Goal: Find specific page/section: Find specific page/section

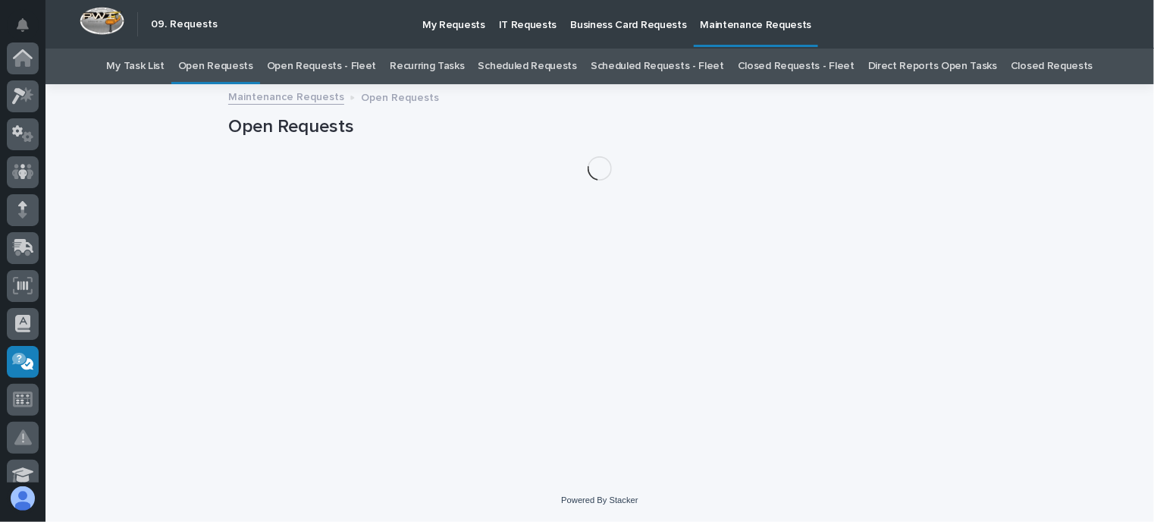
scroll to position [303, 0]
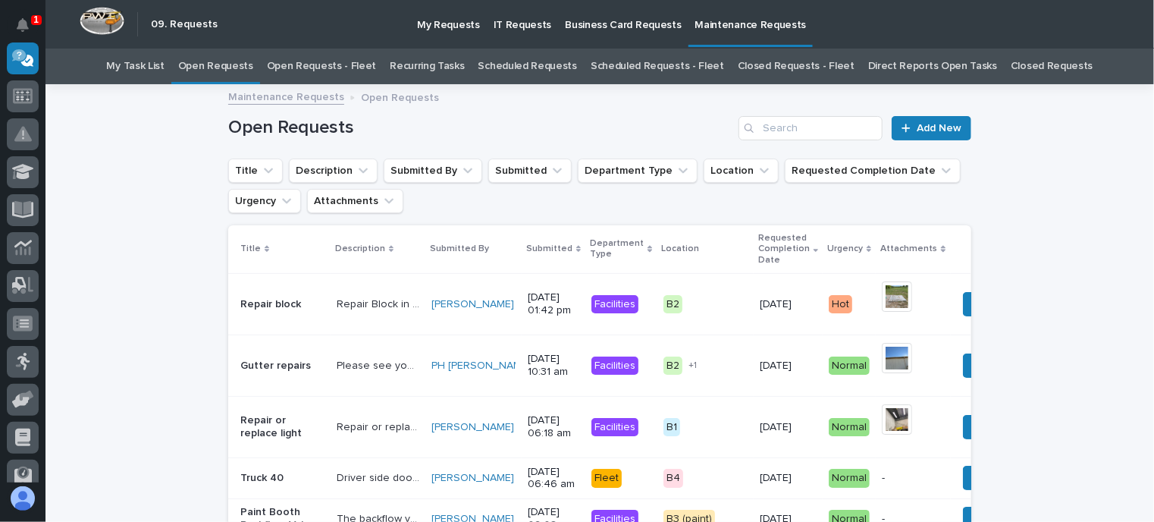
click at [372, 61] on link "Open Requests - Fleet" at bounding box center [322, 67] width 110 height 36
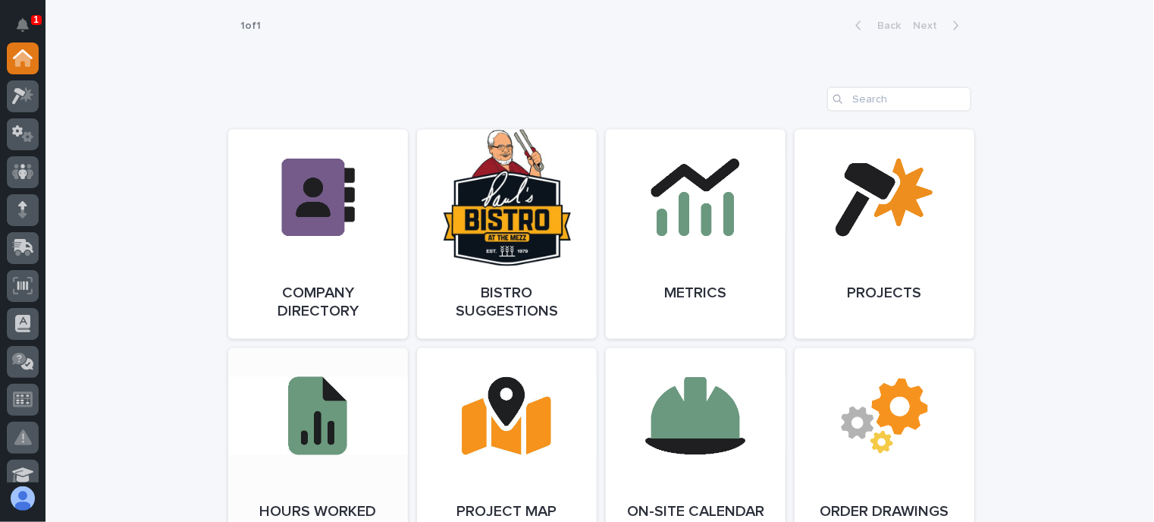
scroll to position [986, 0]
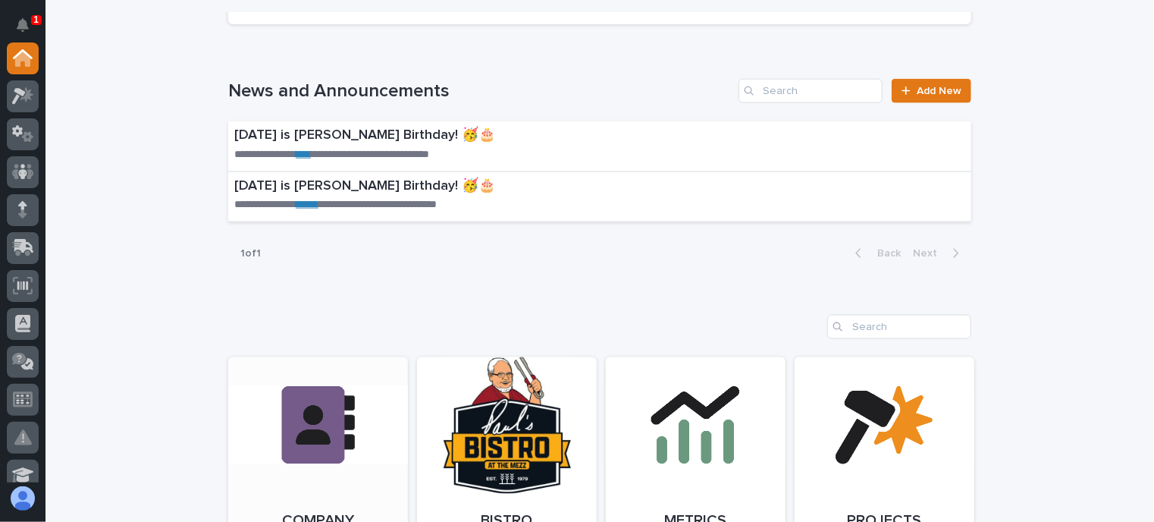
click at [331, 433] on link "Open Link" at bounding box center [318, 461] width 180 height 209
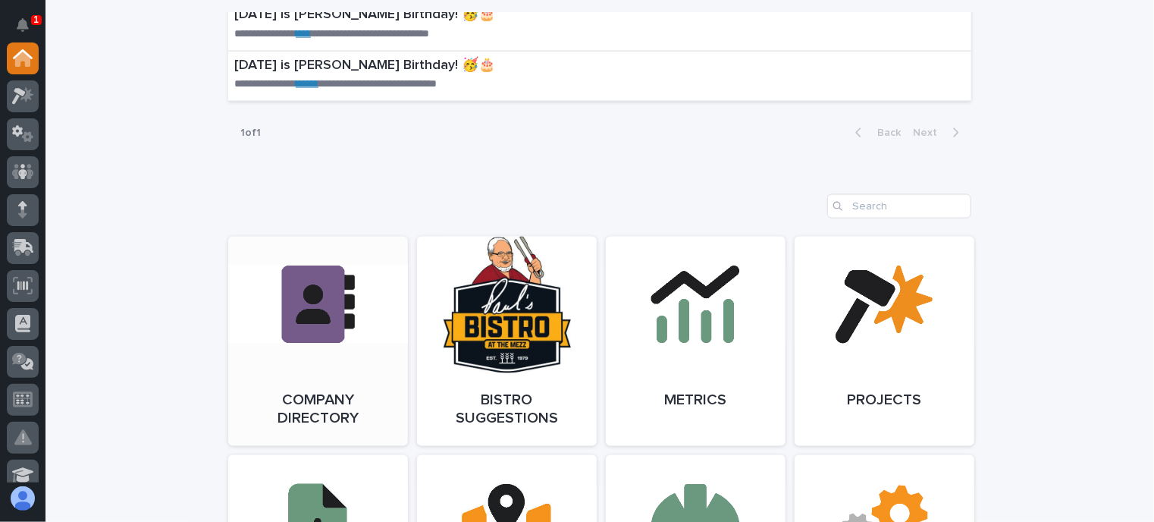
scroll to position [1213, 0]
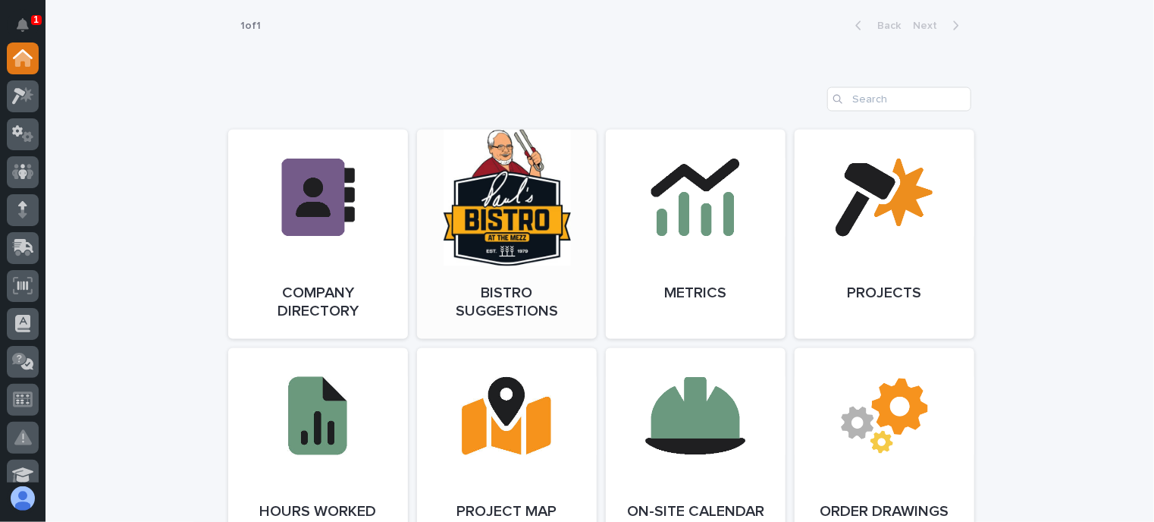
click at [488, 257] on link "Open Link" at bounding box center [507, 234] width 180 height 209
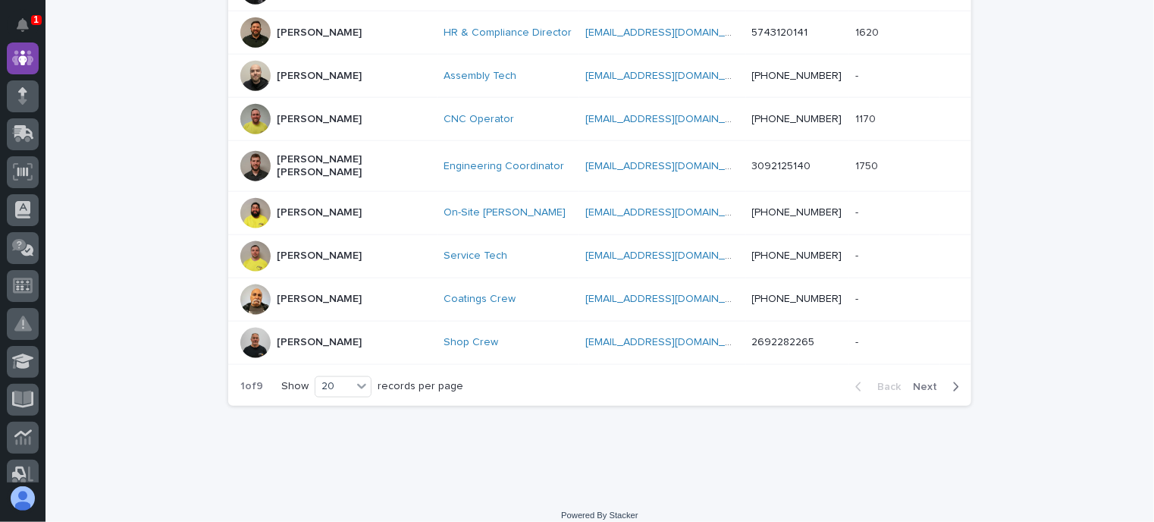
scroll to position [861, 0]
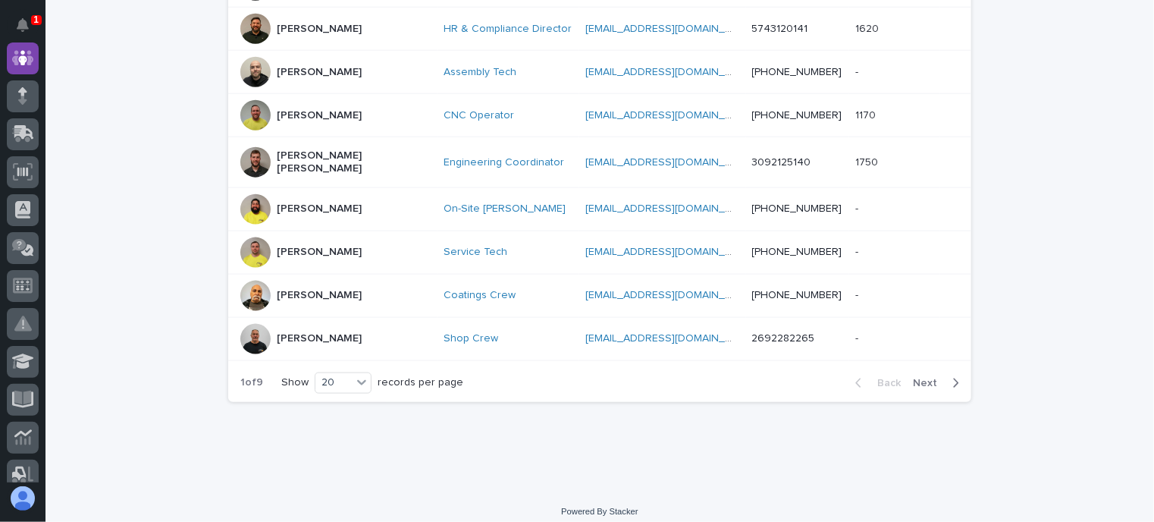
click at [918, 378] on span "Next" at bounding box center [929, 383] width 33 height 11
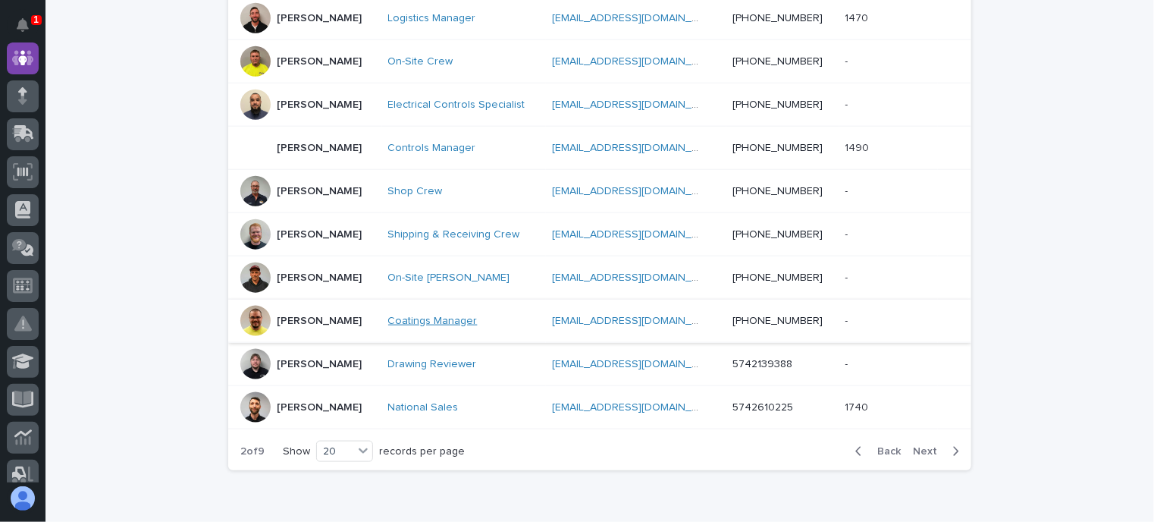
scroll to position [861, 0]
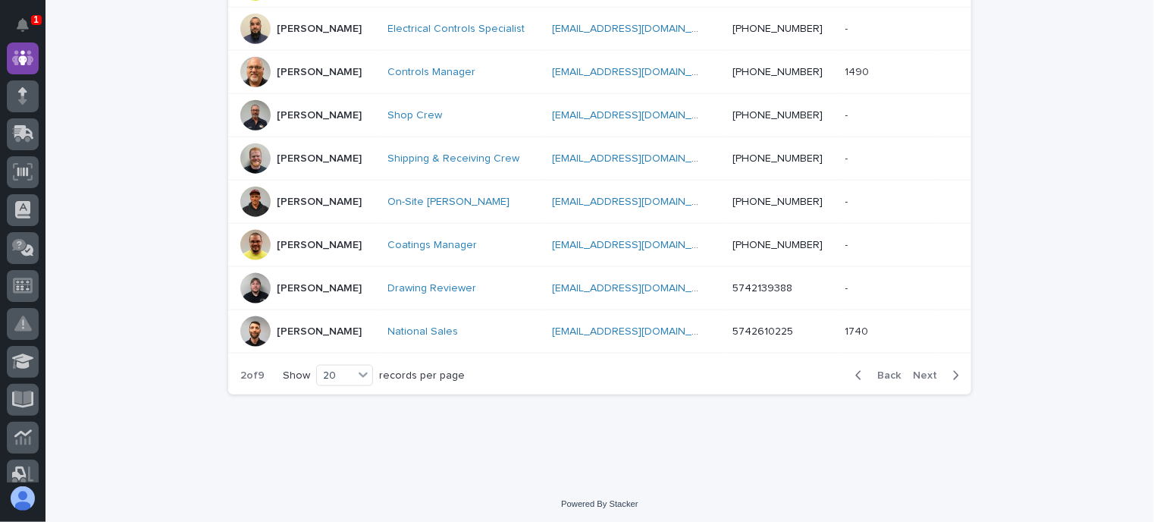
click at [920, 370] on span "Next" at bounding box center [929, 375] width 33 height 11
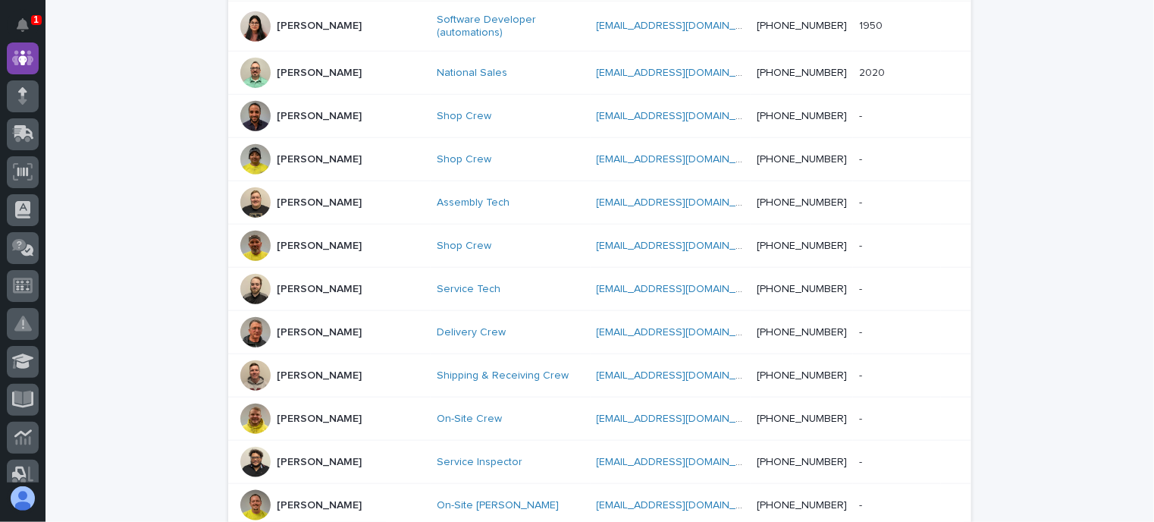
scroll to position [786, 0]
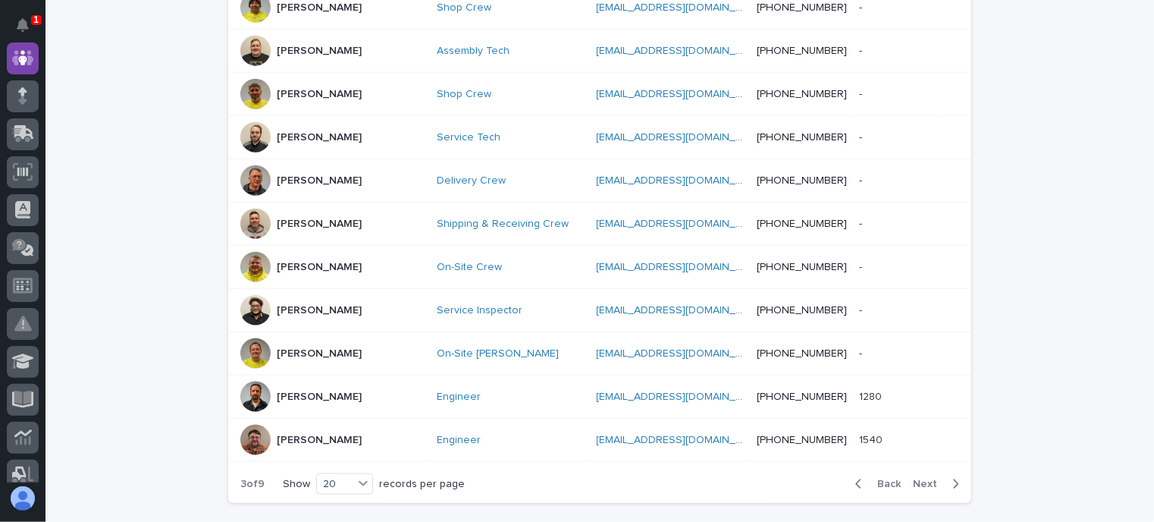
click at [920, 479] on span "Next" at bounding box center [929, 484] width 33 height 11
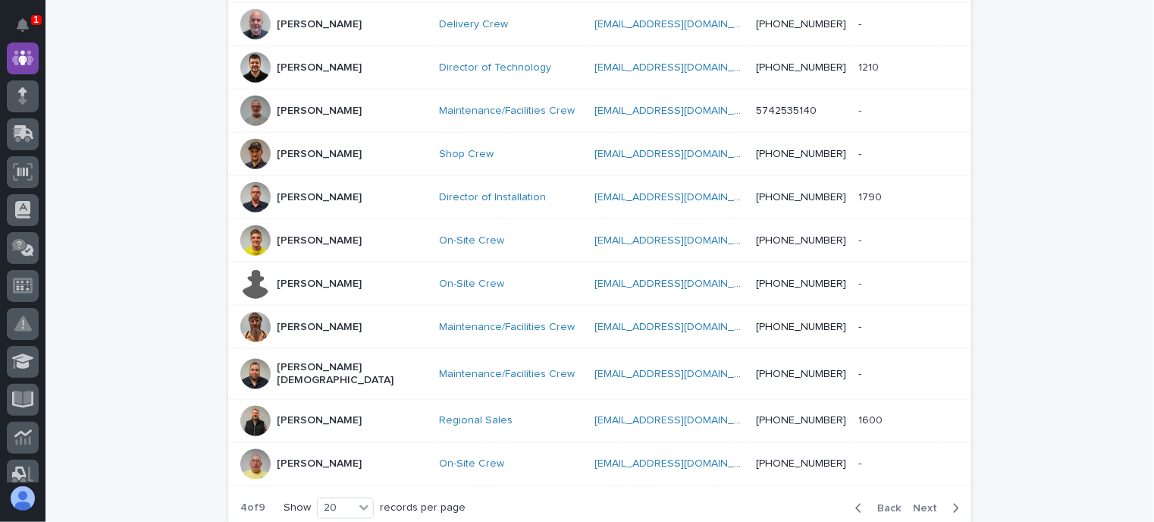
scroll to position [861, 0]
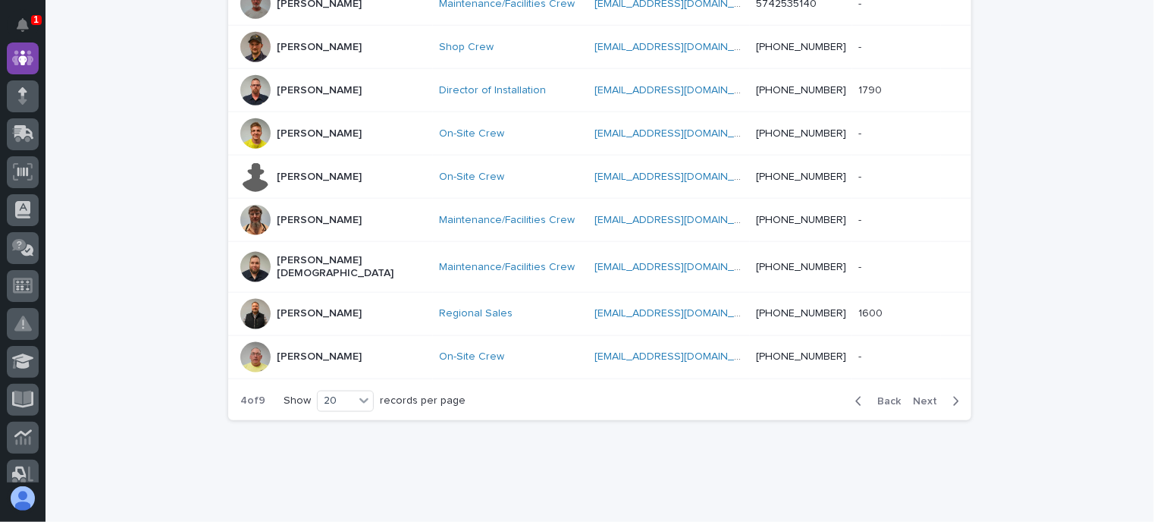
click at [925, 396] on span "Next" at bounding box center [929, 401] width 33 height 11
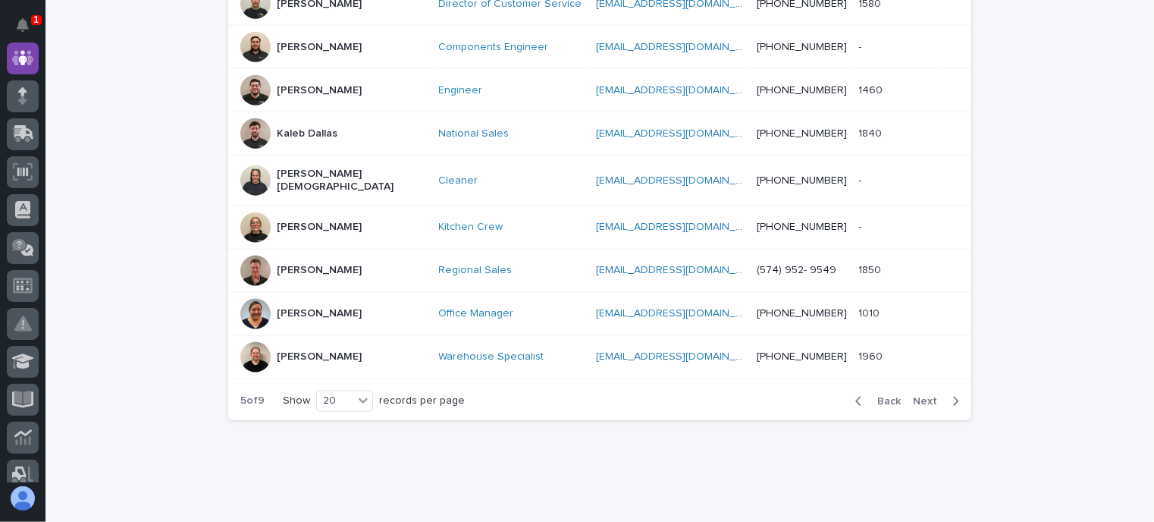
click at [925, 396] on span "Next" at bounding box center [929, 401] width 33 height 11
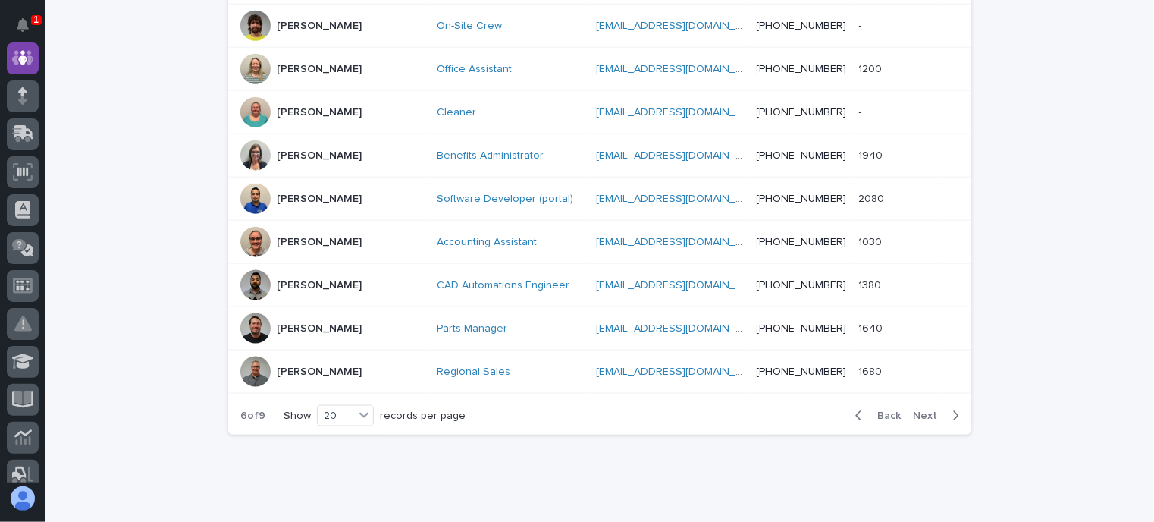
click at [925, 397] on div "Back Next" at bounding box center [907, 416] width 128 height 38
click at [913, 410] on span "Next" at bounding box center [929, 415] width 33 height 11
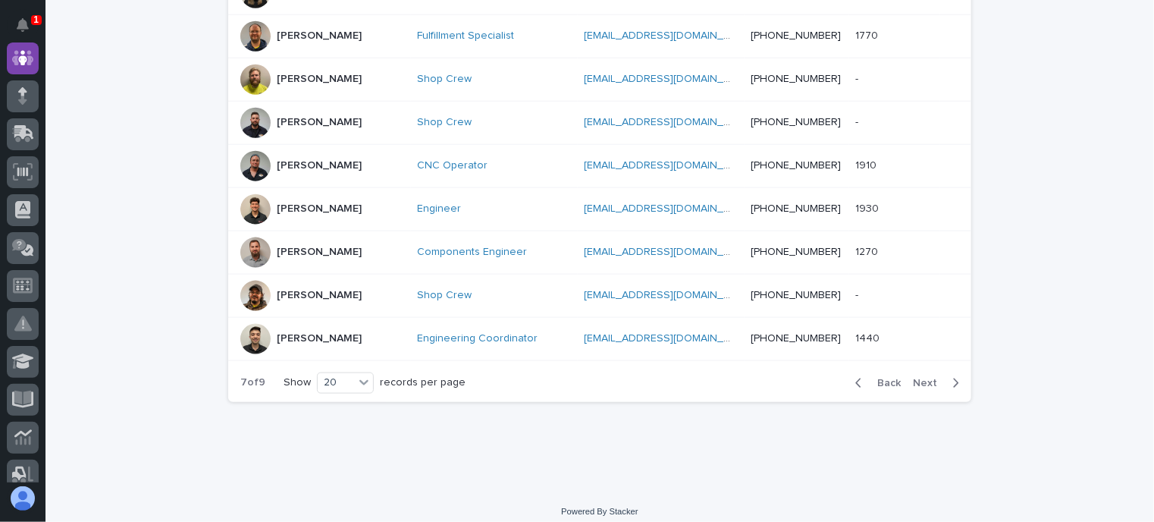
click at [913, 381] on span "Next" at bounding box center [929, 383] width 33 height 11
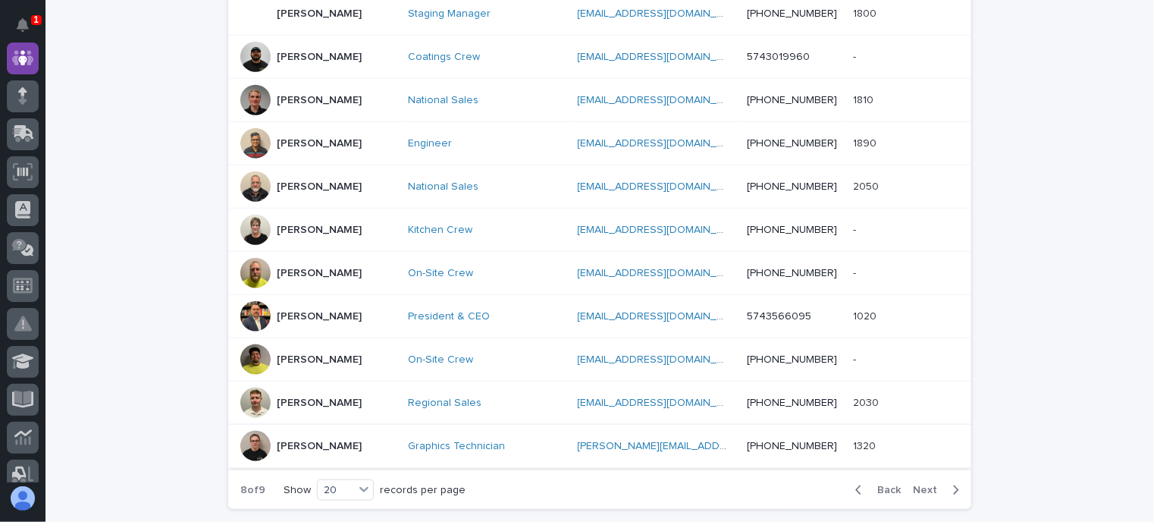
scroll to position [876, 0]
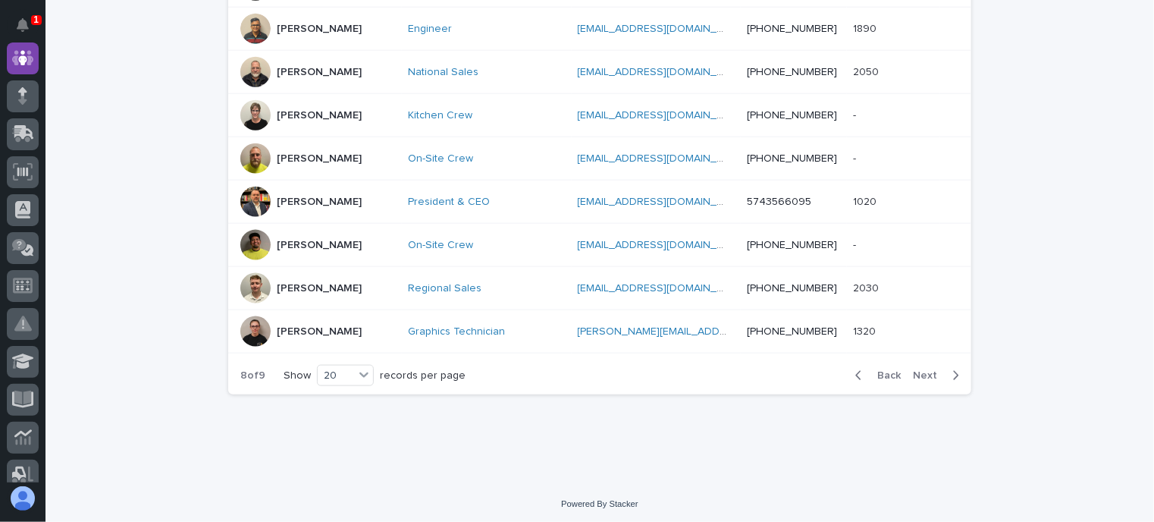
click at [921, 370] on span "Next" at bounding box center [929, 375] width 33 height 11
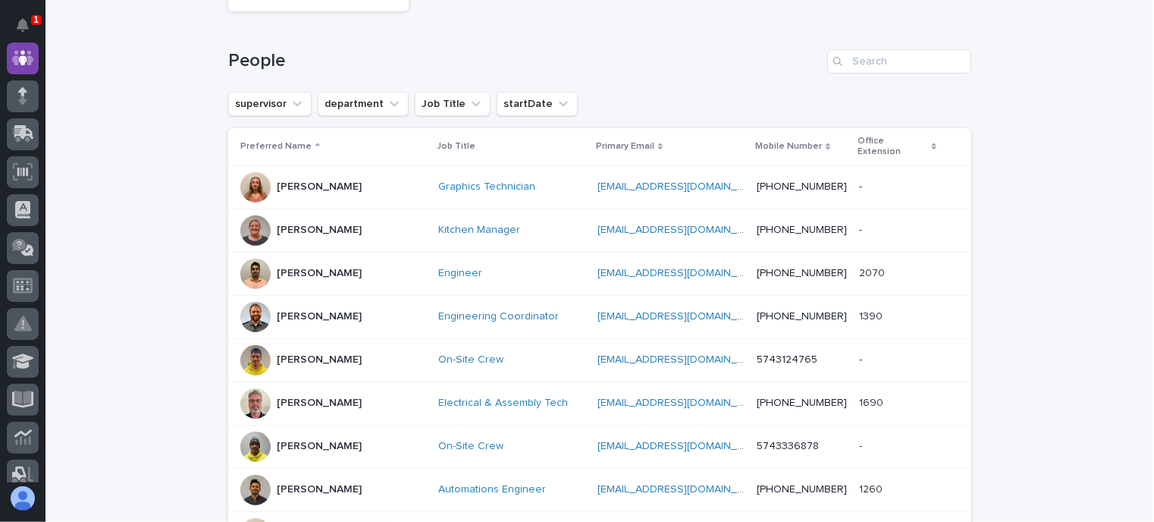
scroll to position [179, 0]
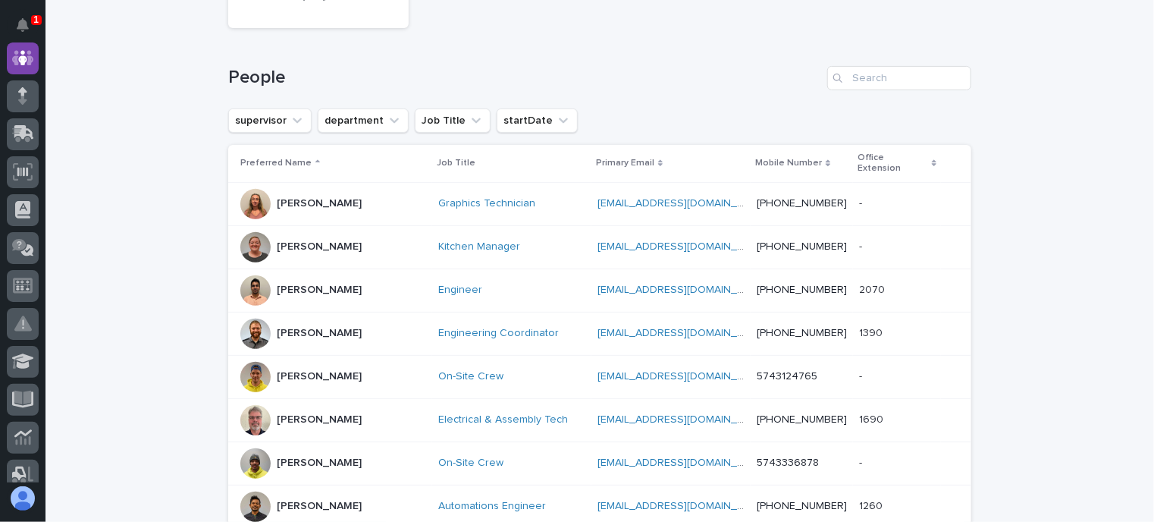
click at [246, 189] on div at bounding box center [255, 204] width 30 height 30
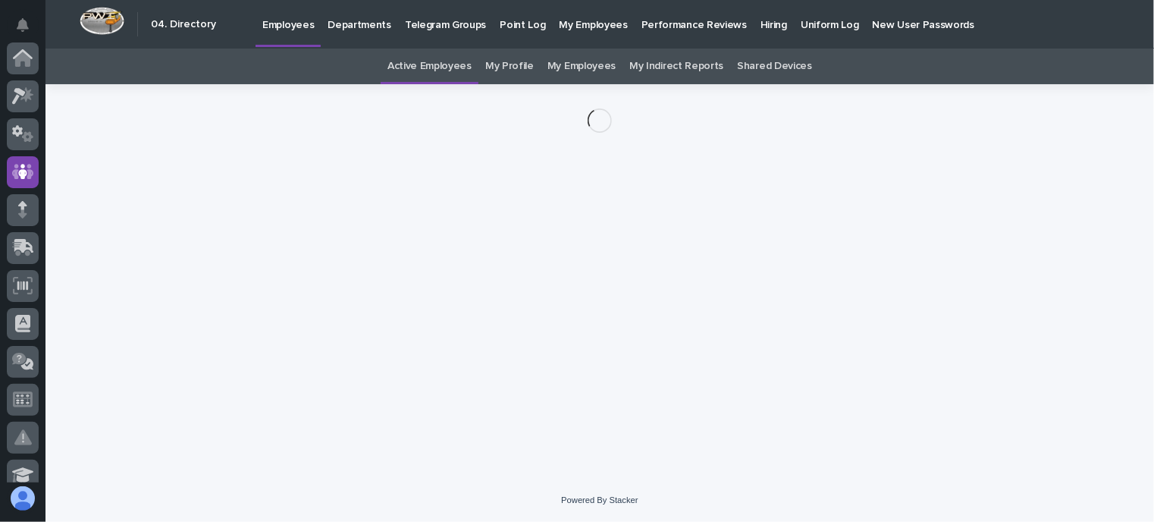
scroll to position [114, 0]
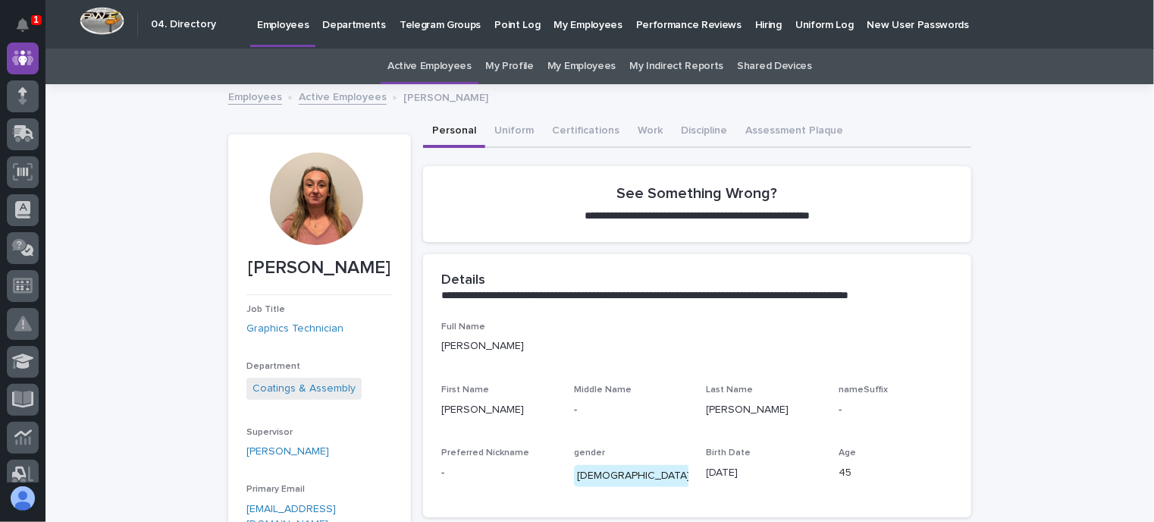
click at [314, 209] on div at bounding box center [316, 198] width 93 height 93
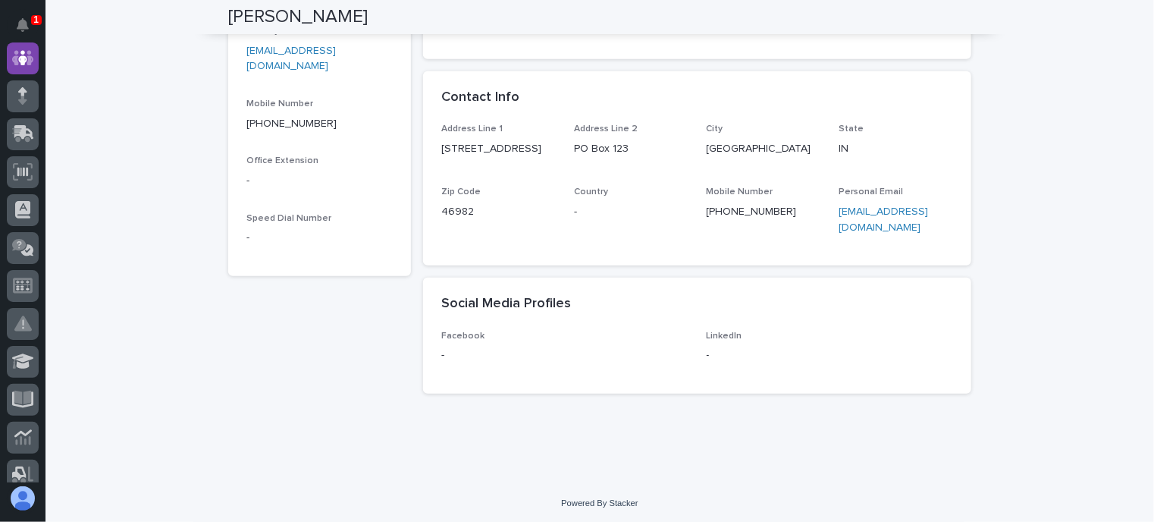
scroll to position [460, 0]
